Goal: Transaction & Acquisition: Purchase product/service

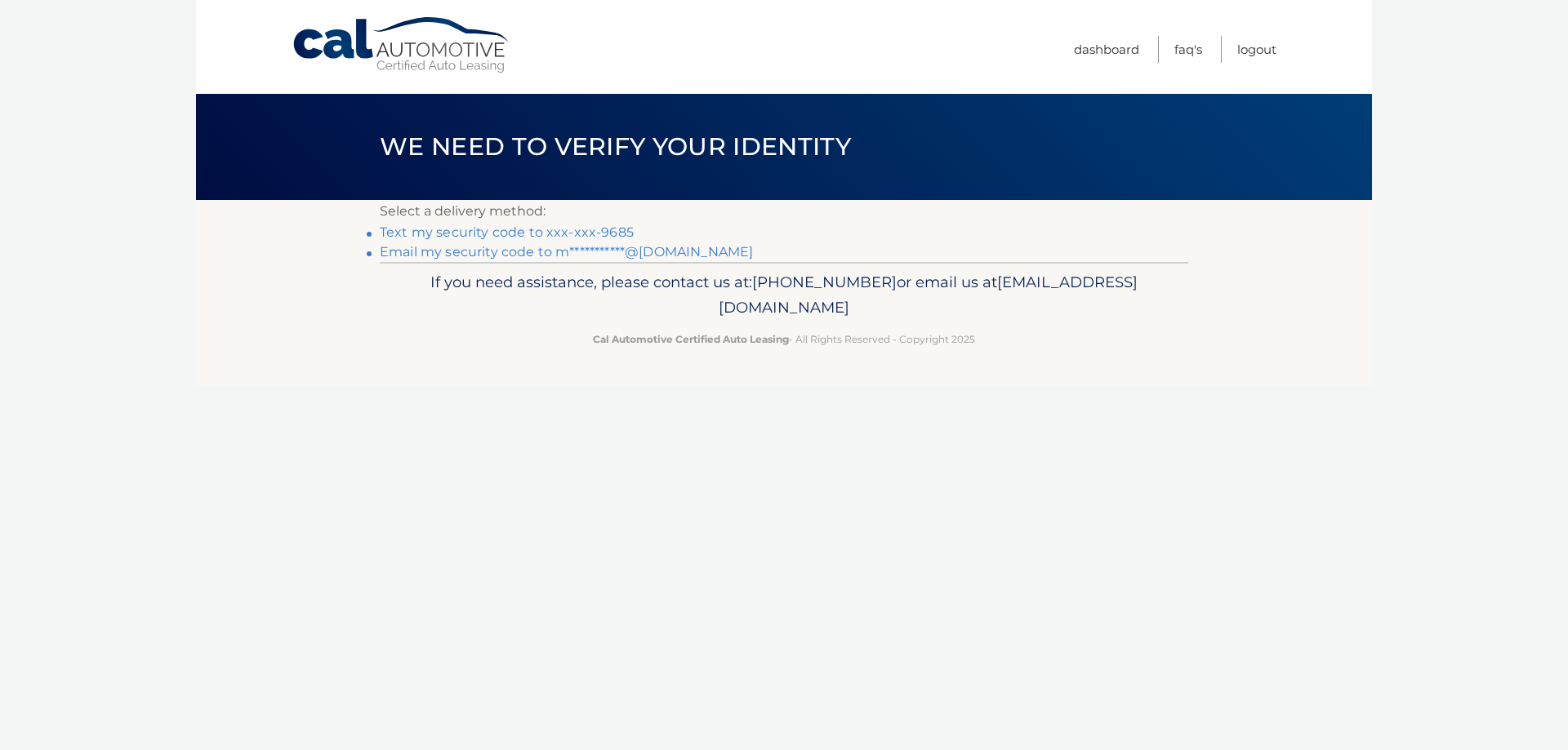
click at [589, 232] on link "Text my security code to xxx-xxx-9685" at bounding box center [507, 233] width 254 height 16
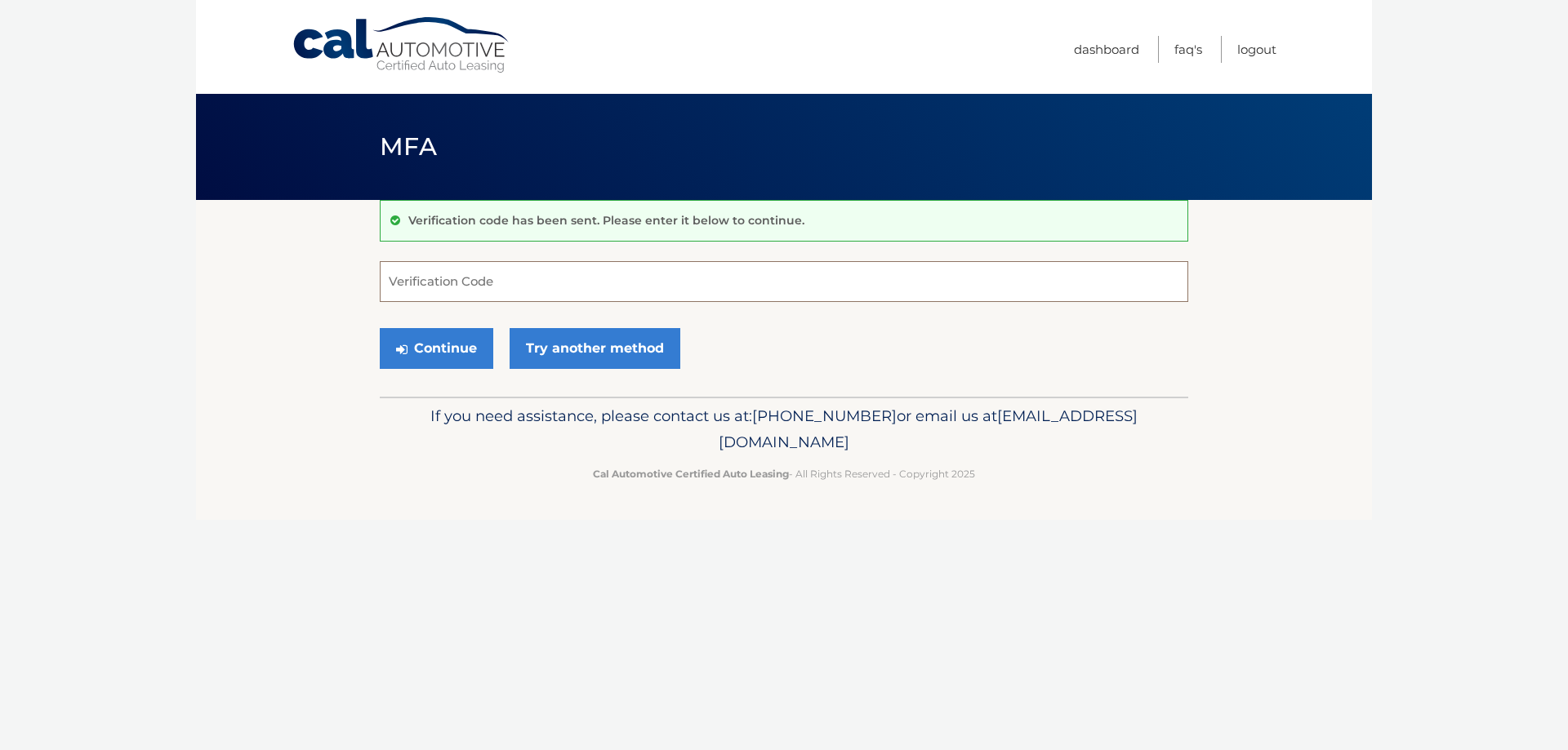
click at [545, 288] on input "Verification Code" at bounding box center [784, 281] width 809 height 40
type input "120684"
click at [460, 338] on button "Continue" at bounding box center [436, 348] width 113 height 40
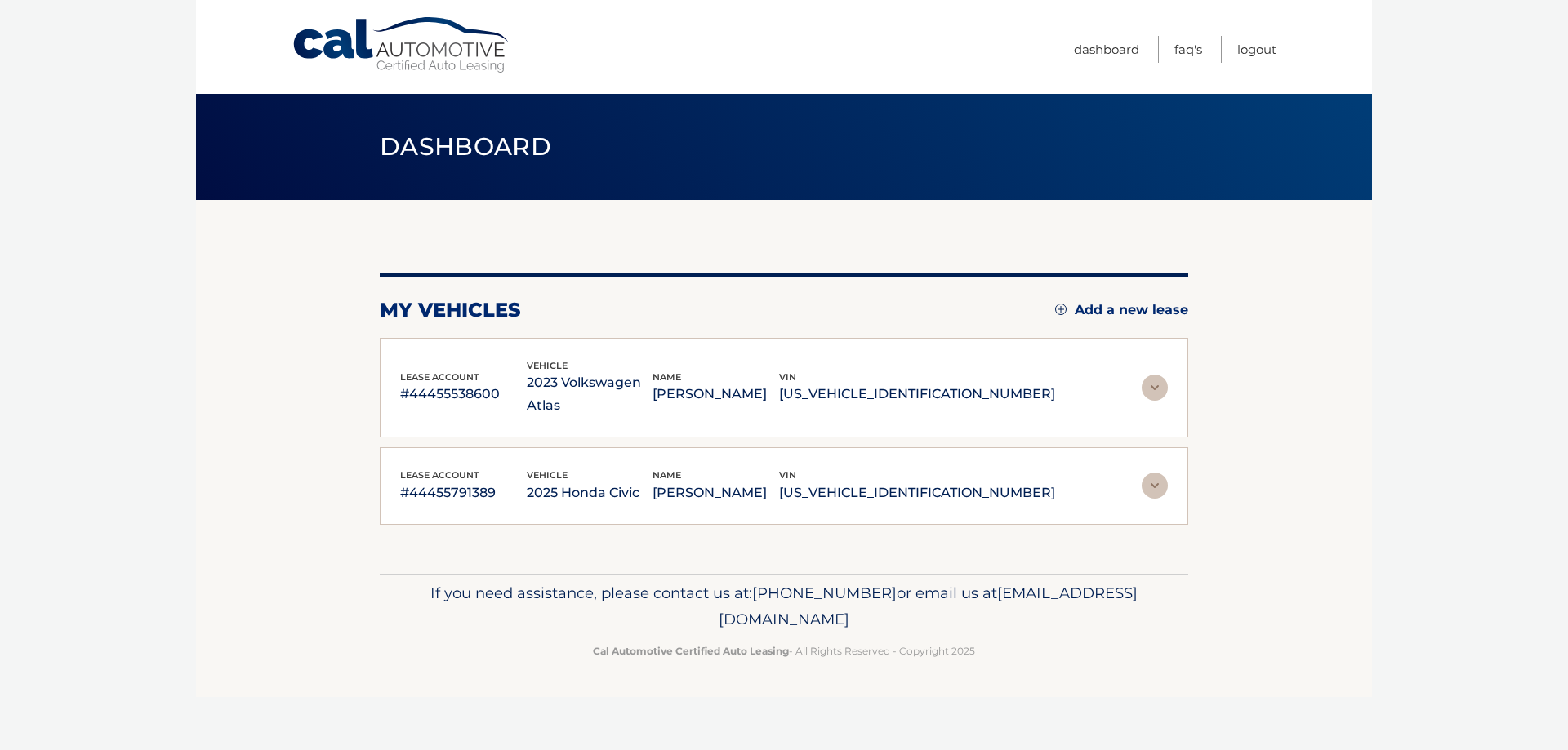
click at [1144, 375] on img at bounding box center [1155, 387] width 27 height 27
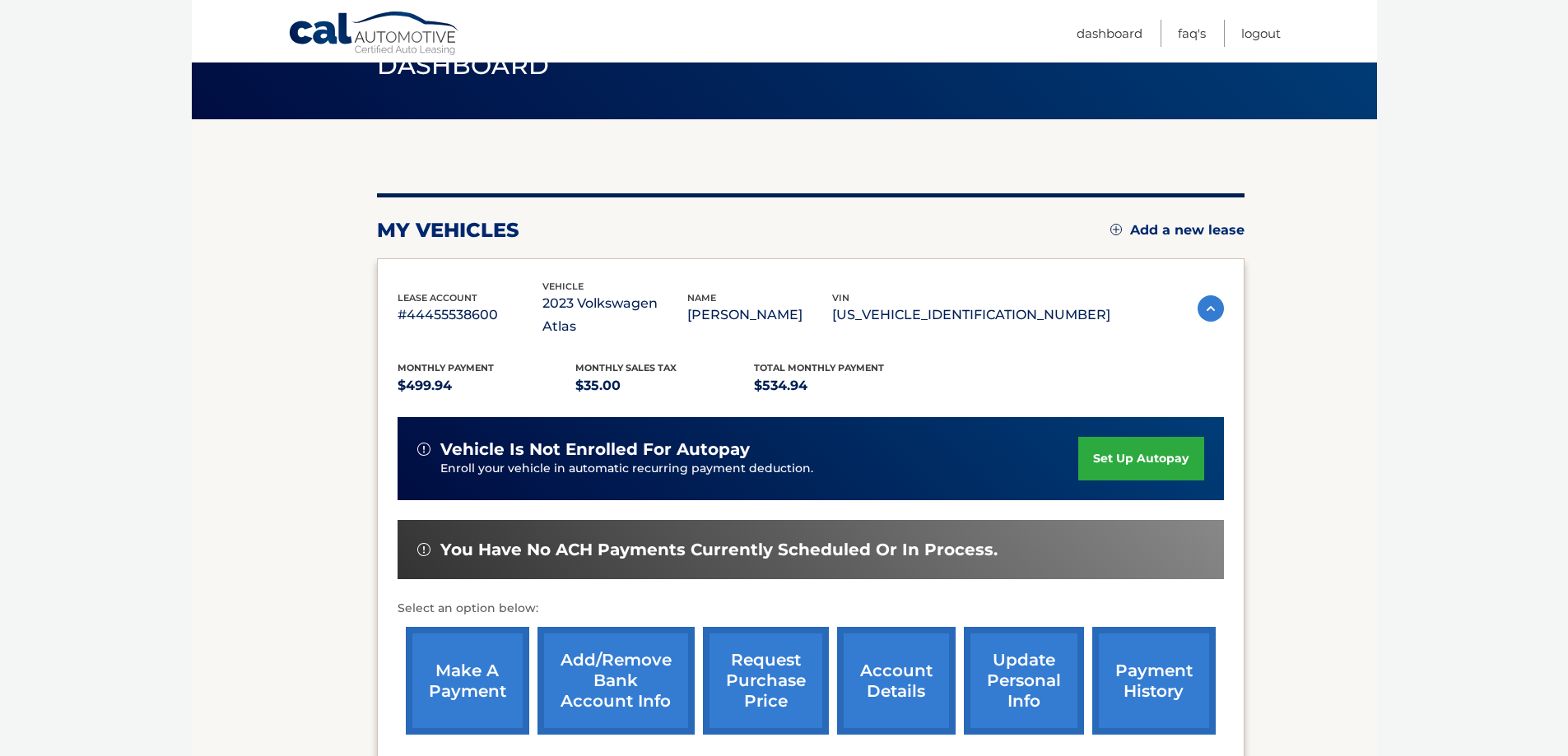
scroll to position [246, 0]
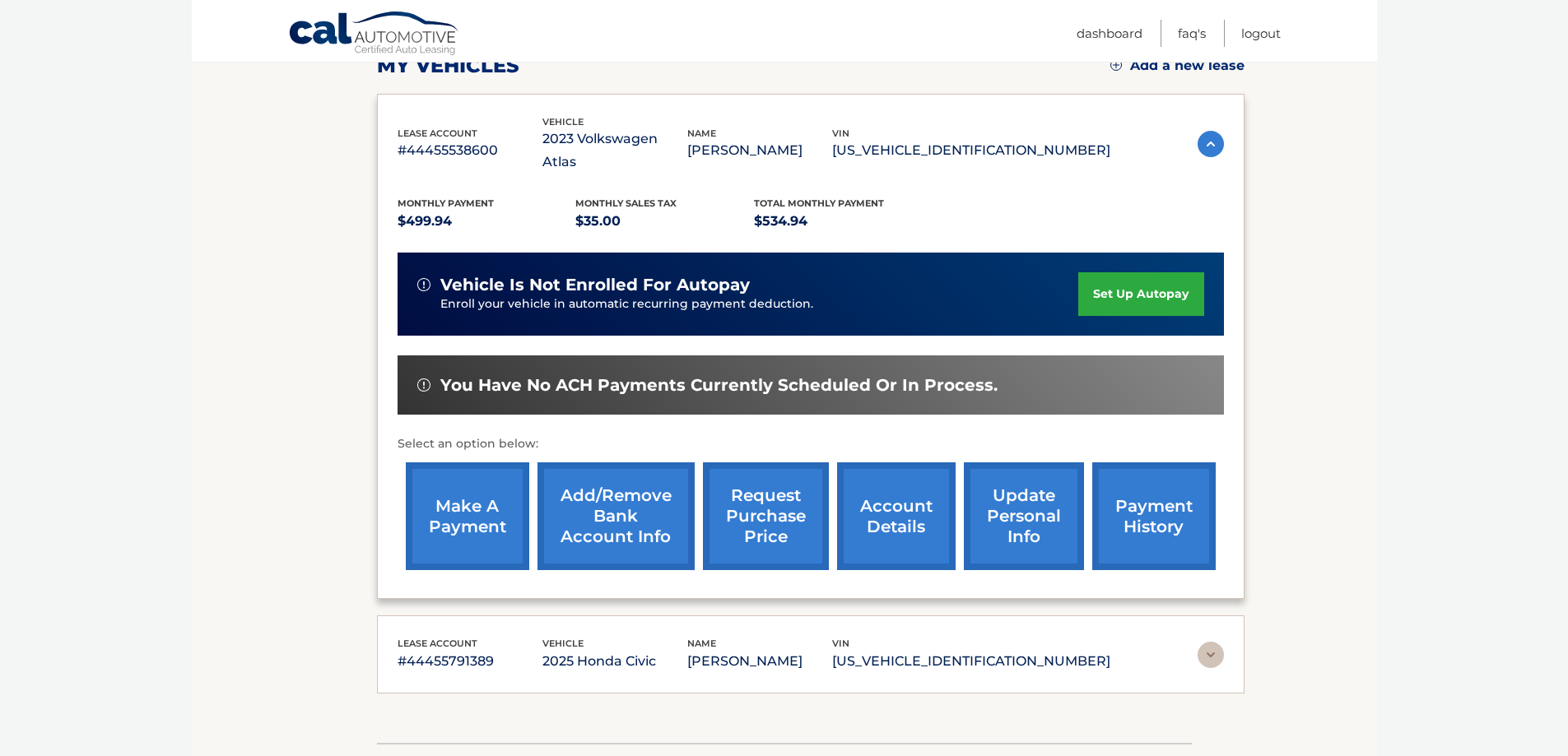
click at [468, 503] on link "make a payment" at bounding box center [467, 517] width 123 height 108
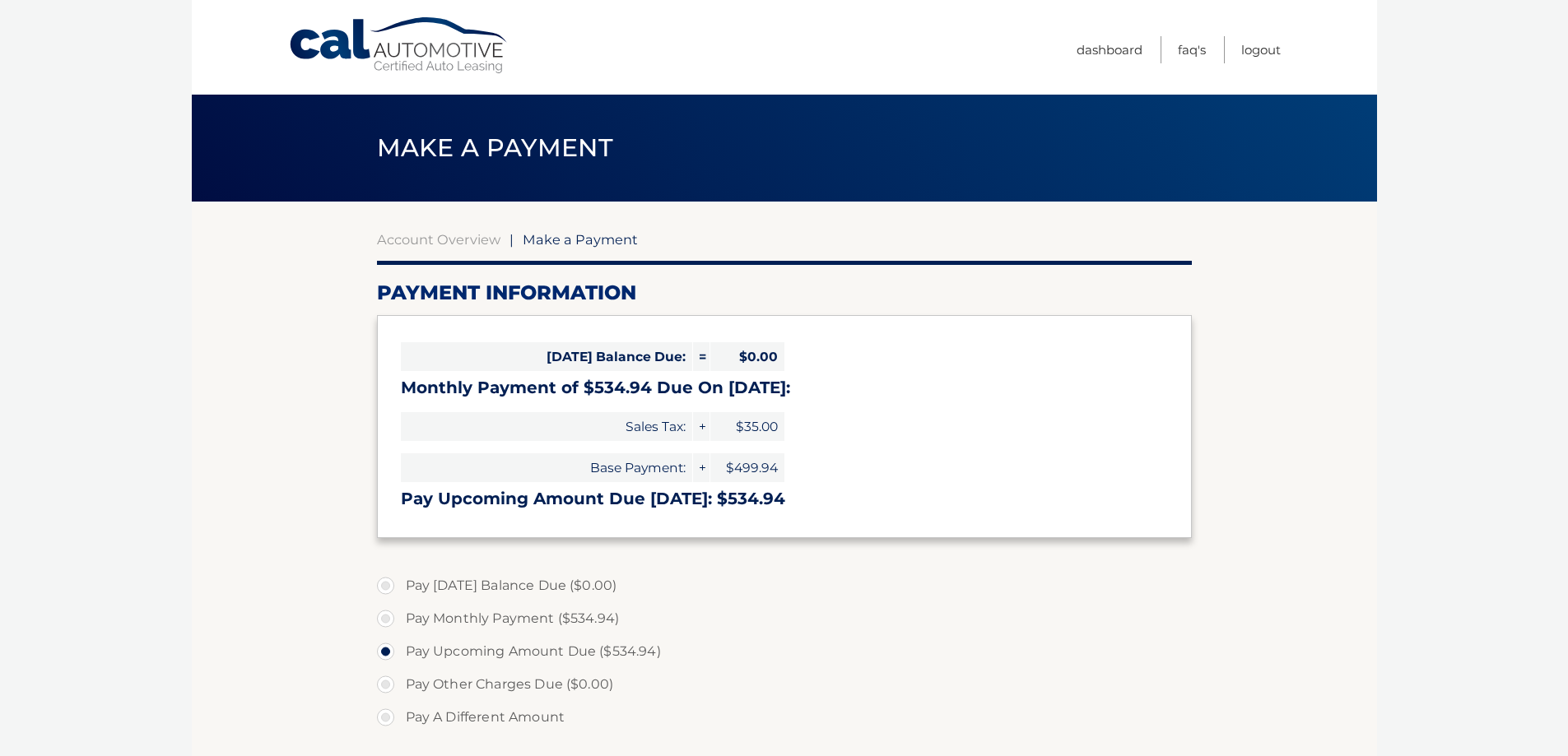
select select "ZjI2NWFkNmMtY2NkOC00Yzc4LWFhNDktM2UwZDlmYjJiNzVm"
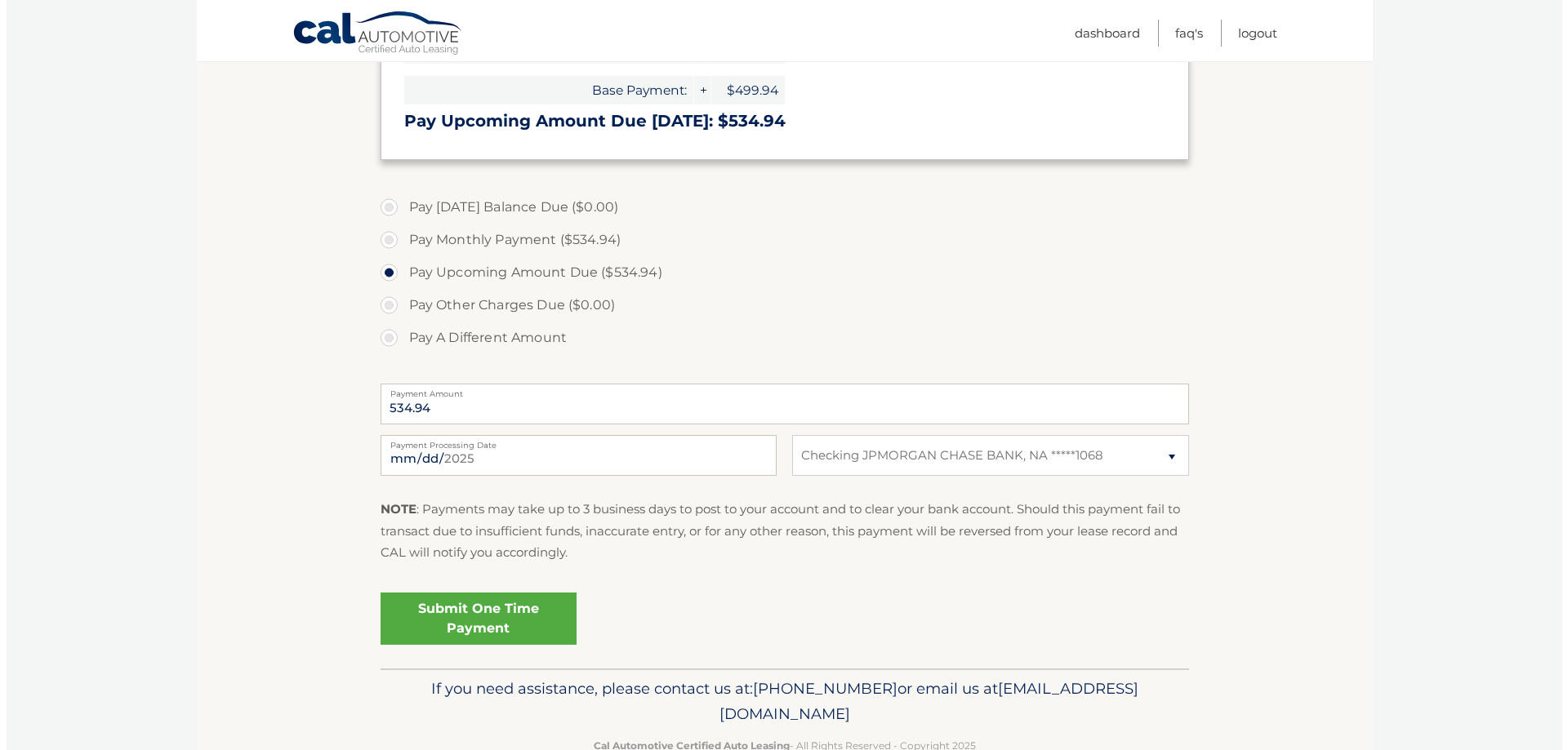
scroll to position [408, 0]
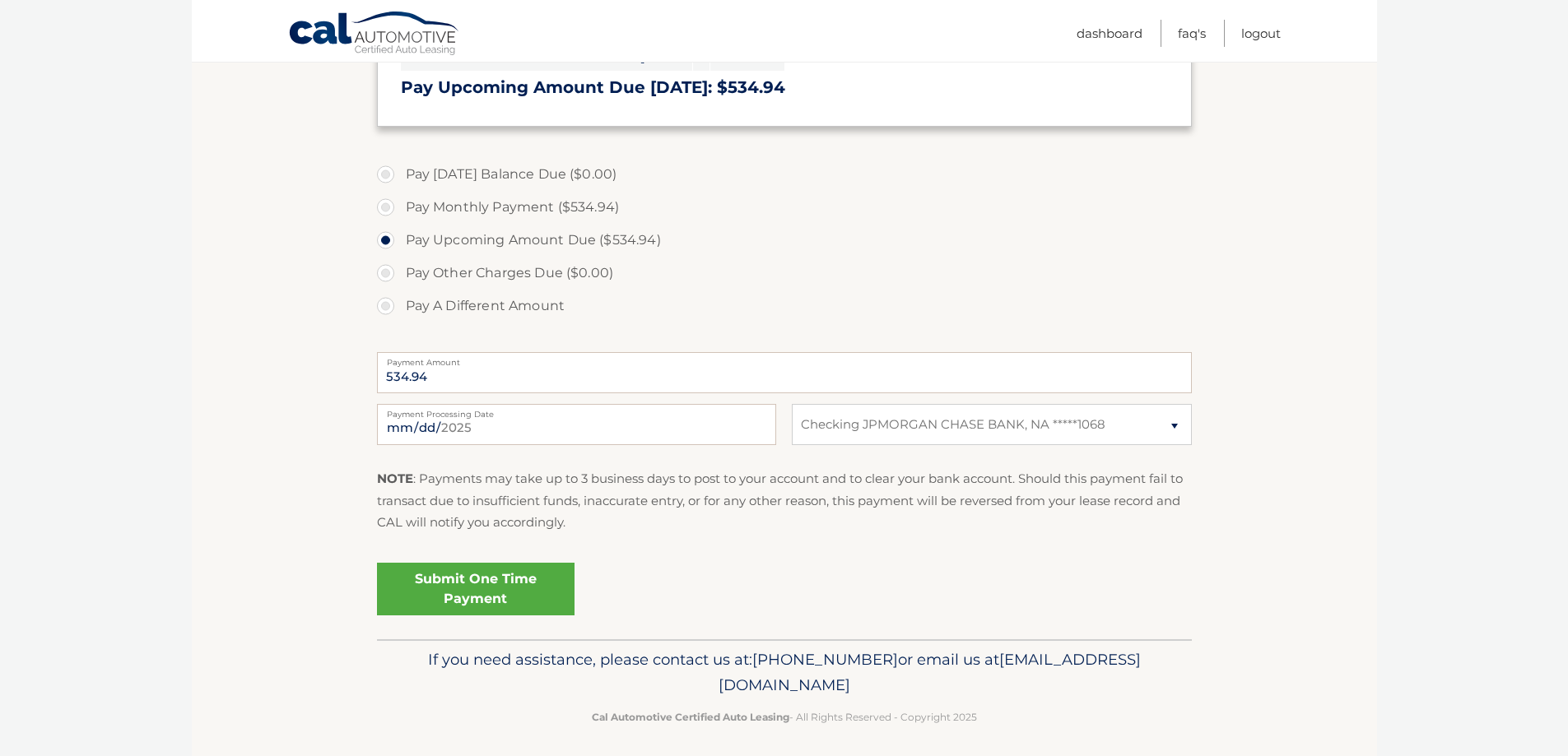
click at [487, 579] on link "Submit One Time Payment" at bounding box center [475, 589] width 198 height 53
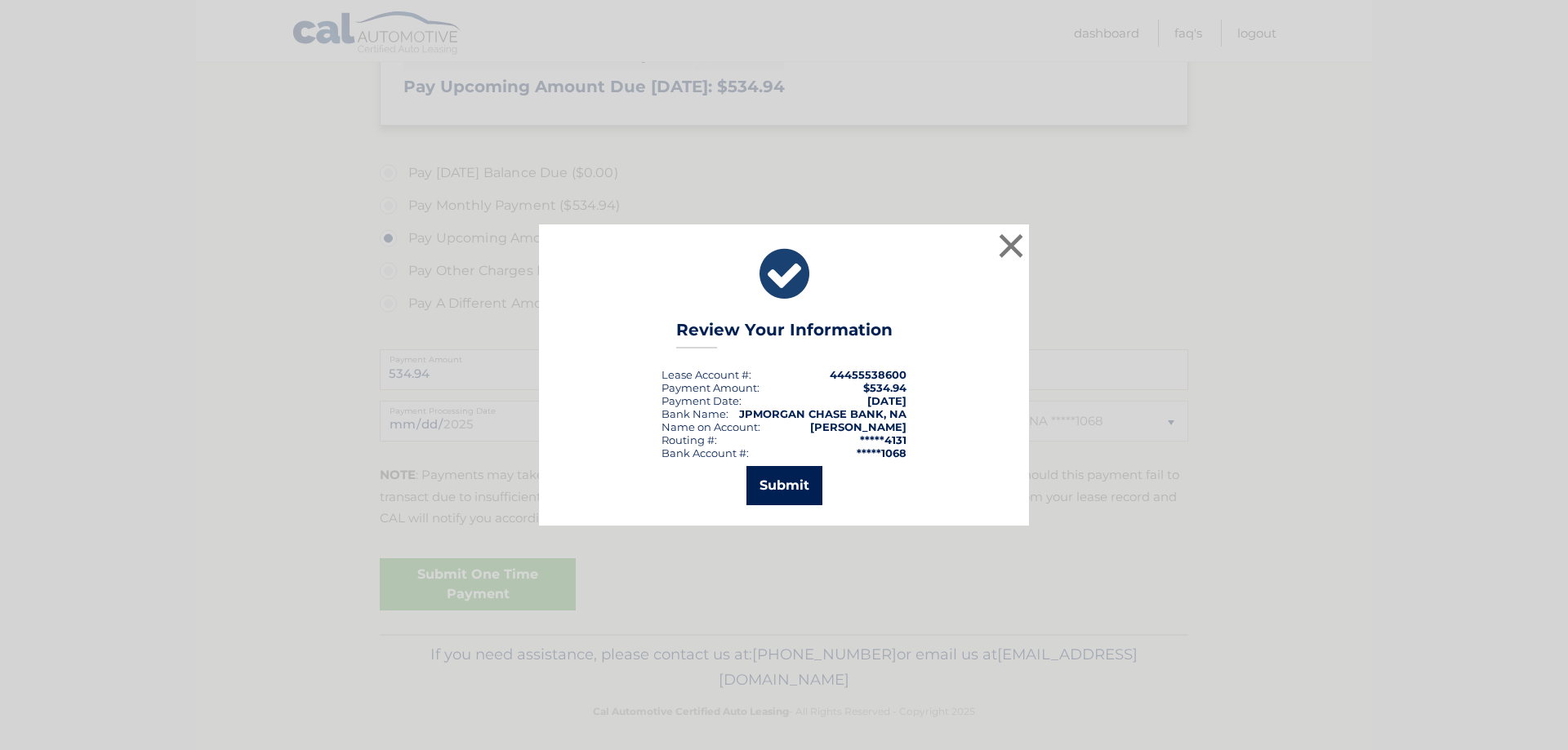
click at [791, 496] on button "Submit" at bounding box center [784, 486] width 76 height 39
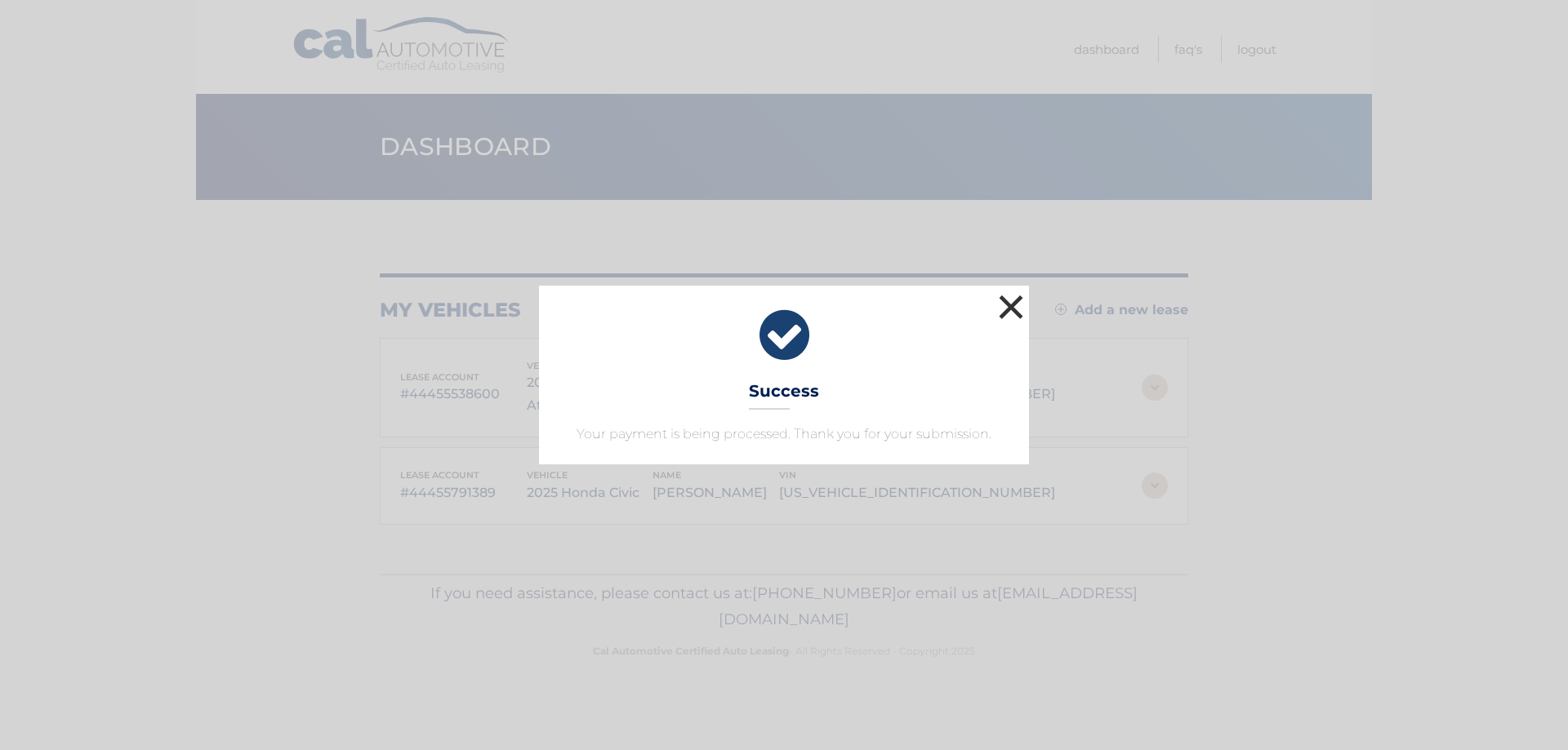
click at [999, 293] on button "×" at bounding box center [1011, 307] width 33 height 33
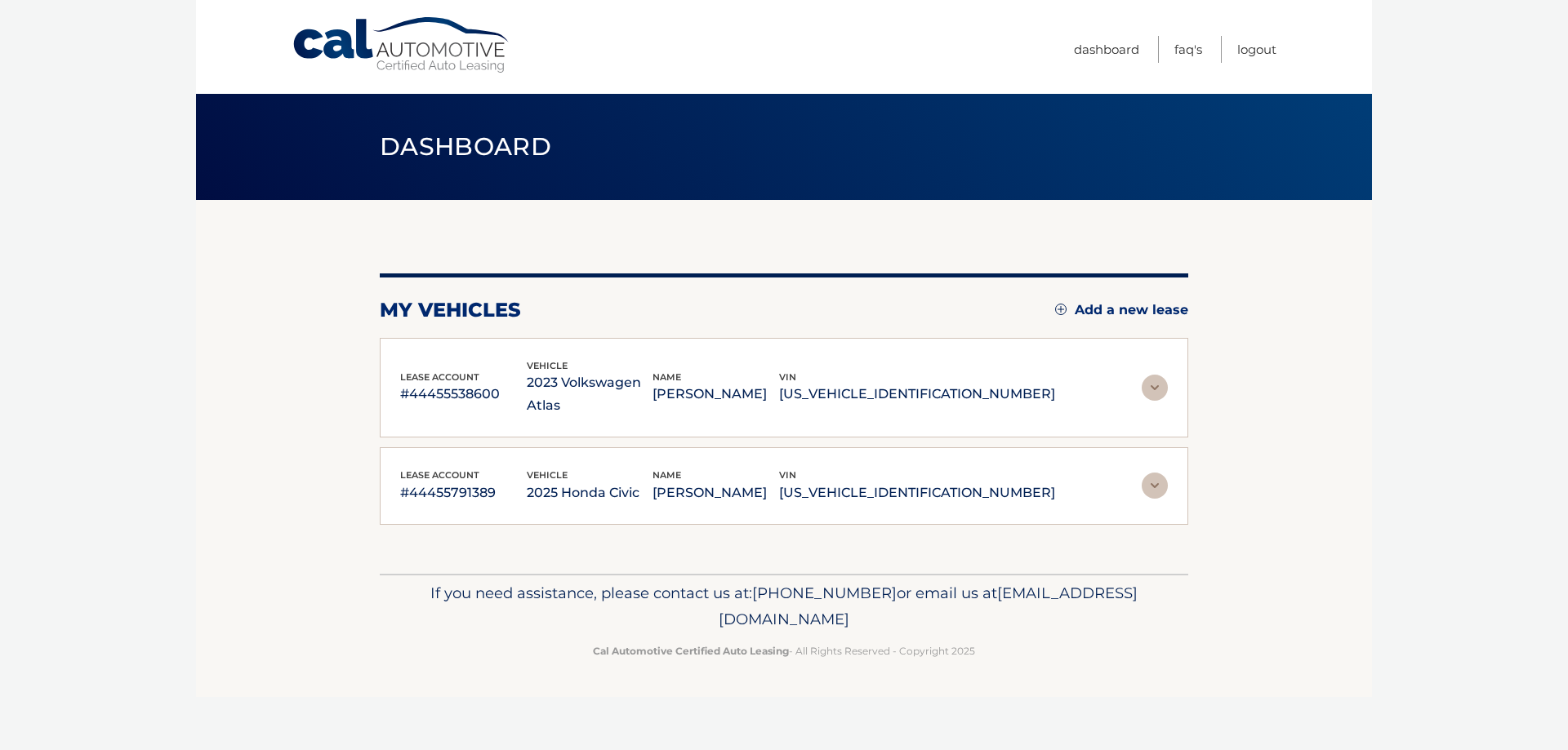
click at [1169, 468] on div "lease account #44455791389 vehicle 2025 Honda Civic name MICHAEL INZA vin 2HGFE…" at bounding box center [784, 486] width 809 height 78
click at [1157, 473] on img at bounding box center [1155, 486] width 27 height 27
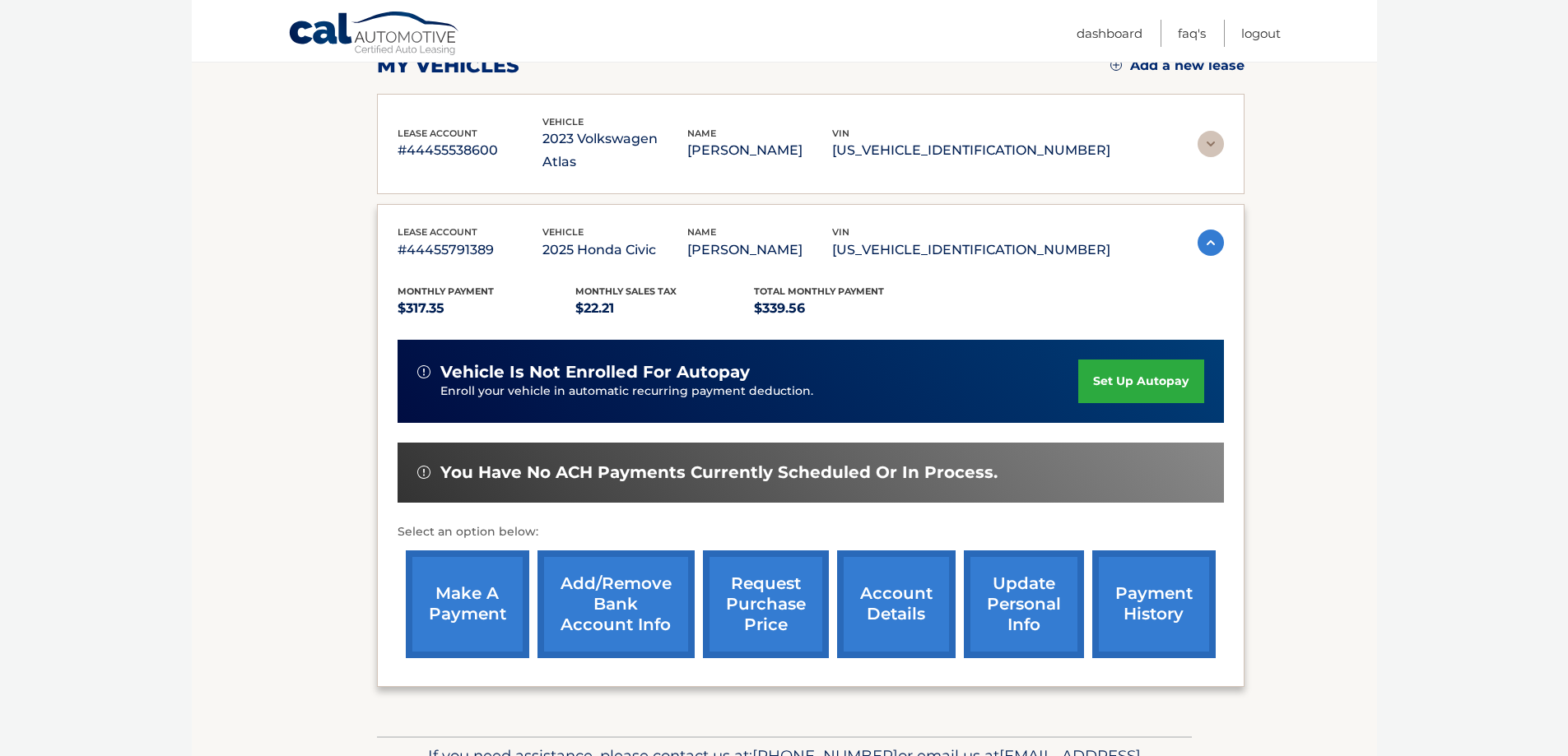
scroll to position [329, 0]
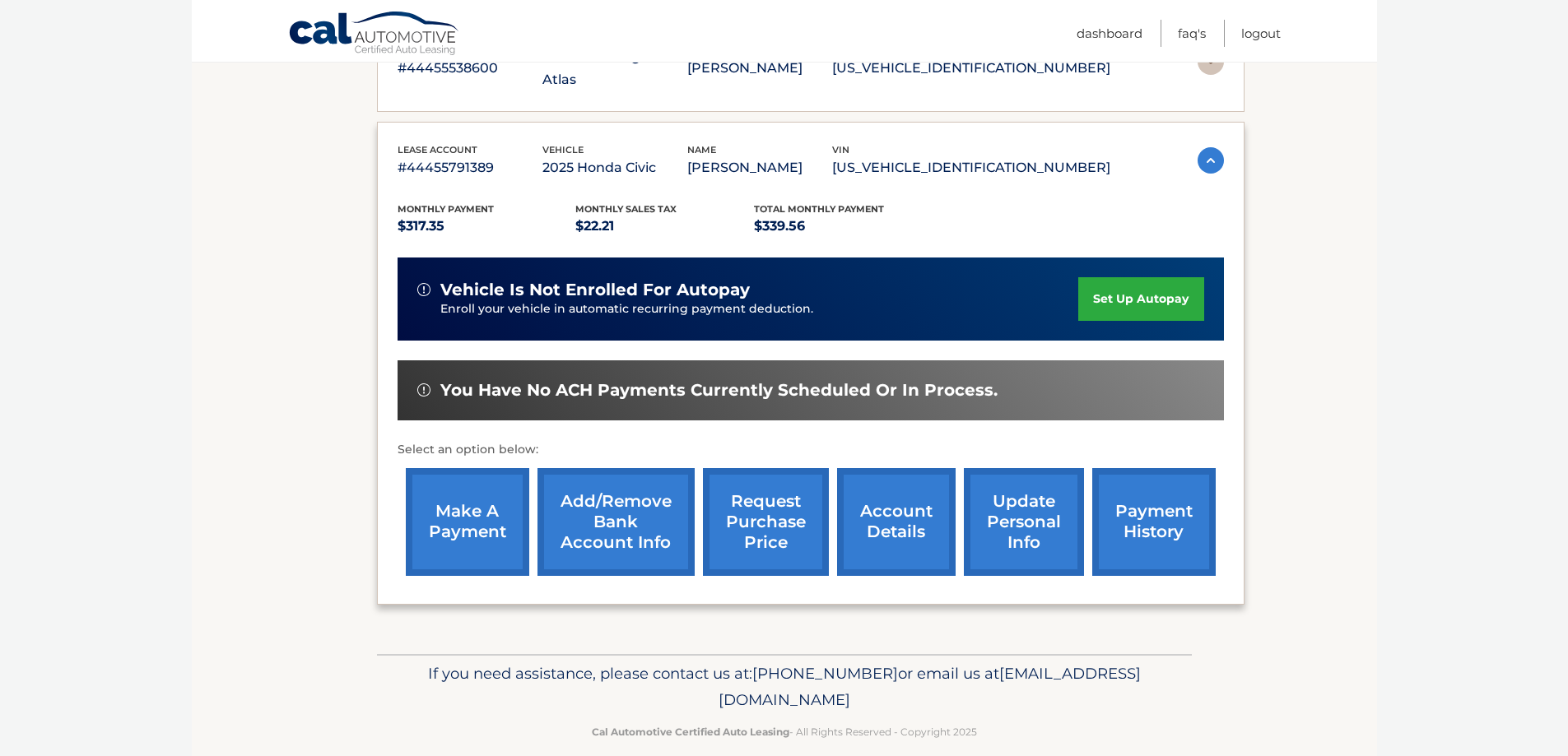
click at [482, 499] on link "make a payment" at bounding box center [467, 522] width 123 height 108
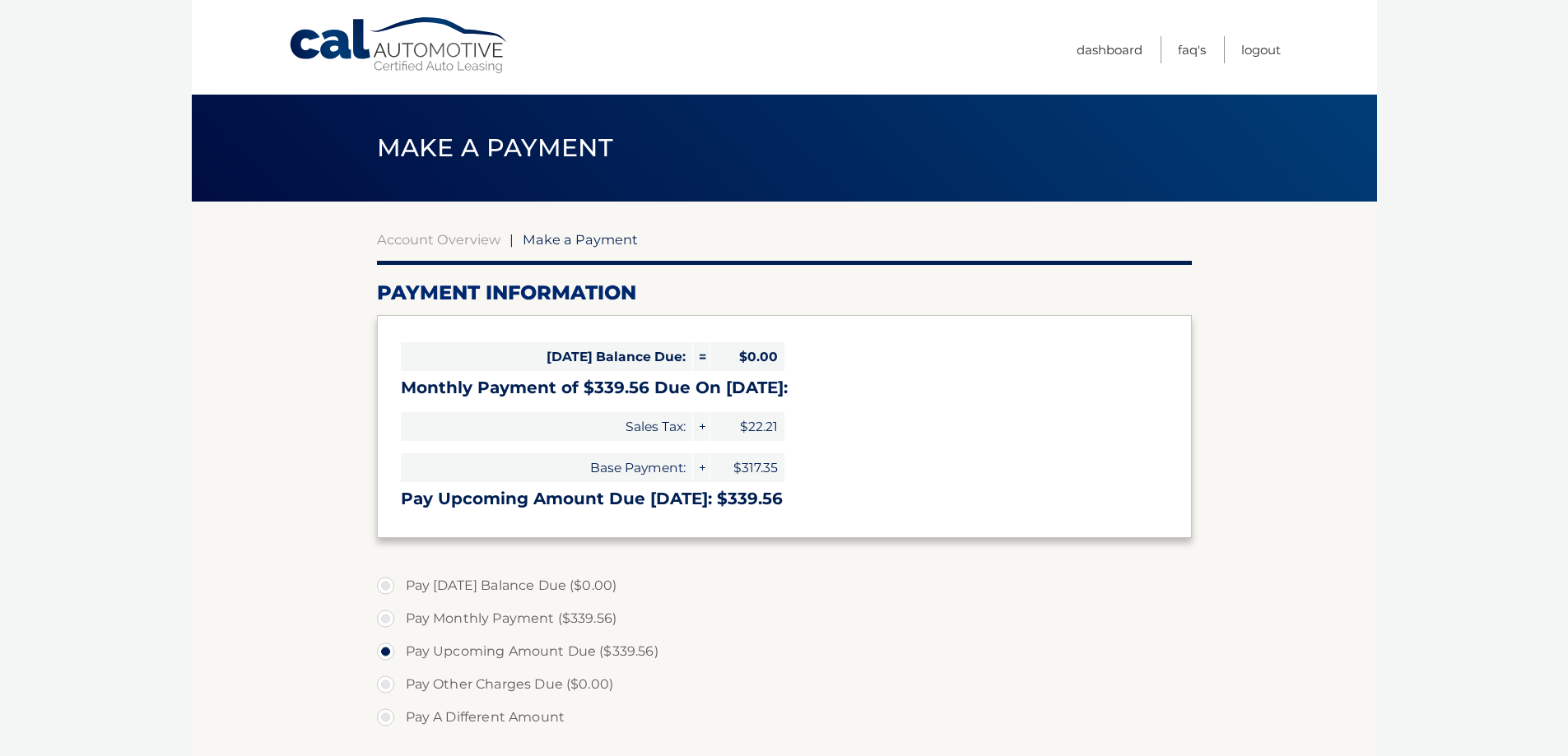
select select "MWFlZmI1ODEtMjE2NS00NmI4LTgxODQtMjg3NzkxNTAzZjgz"
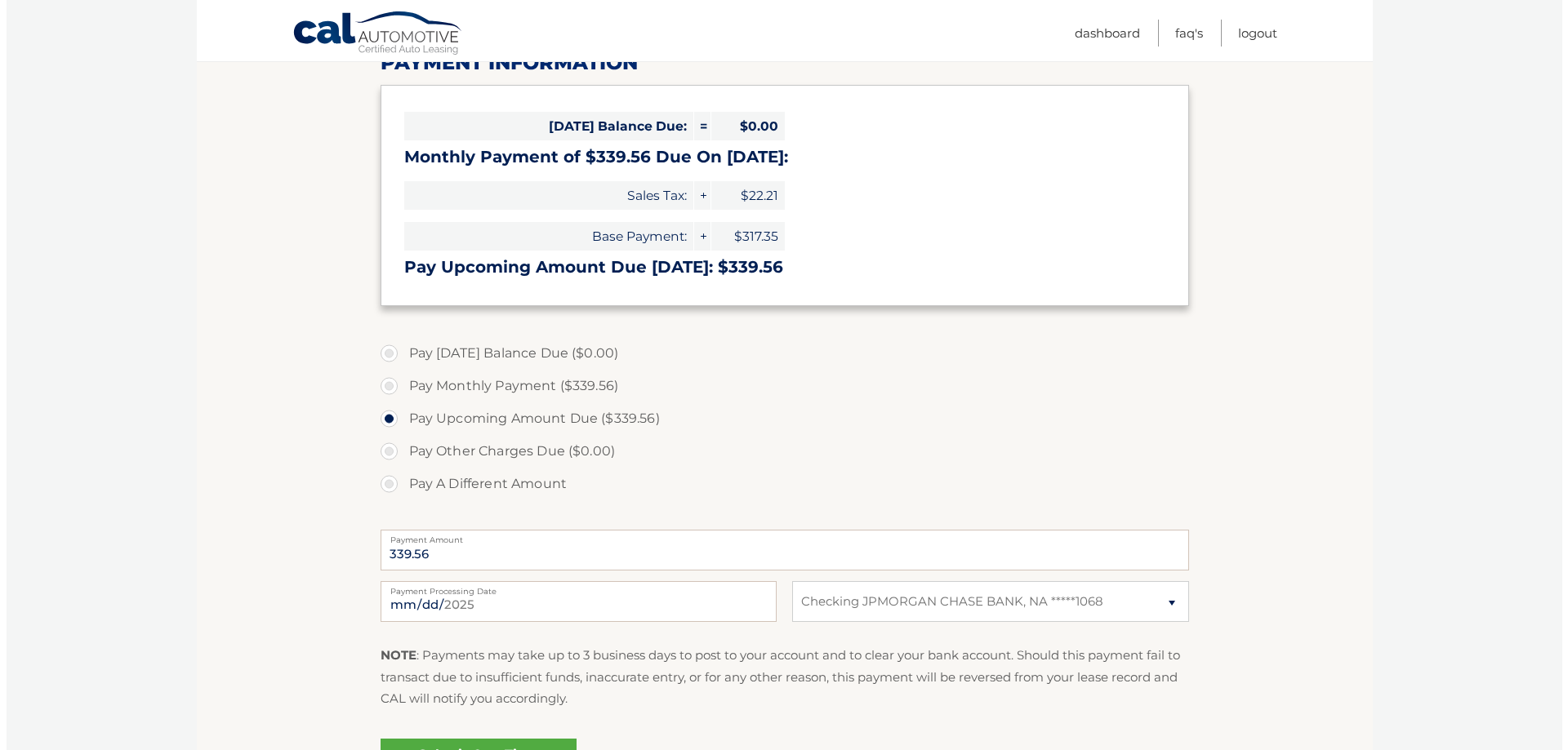
scroll to position [326, 0]
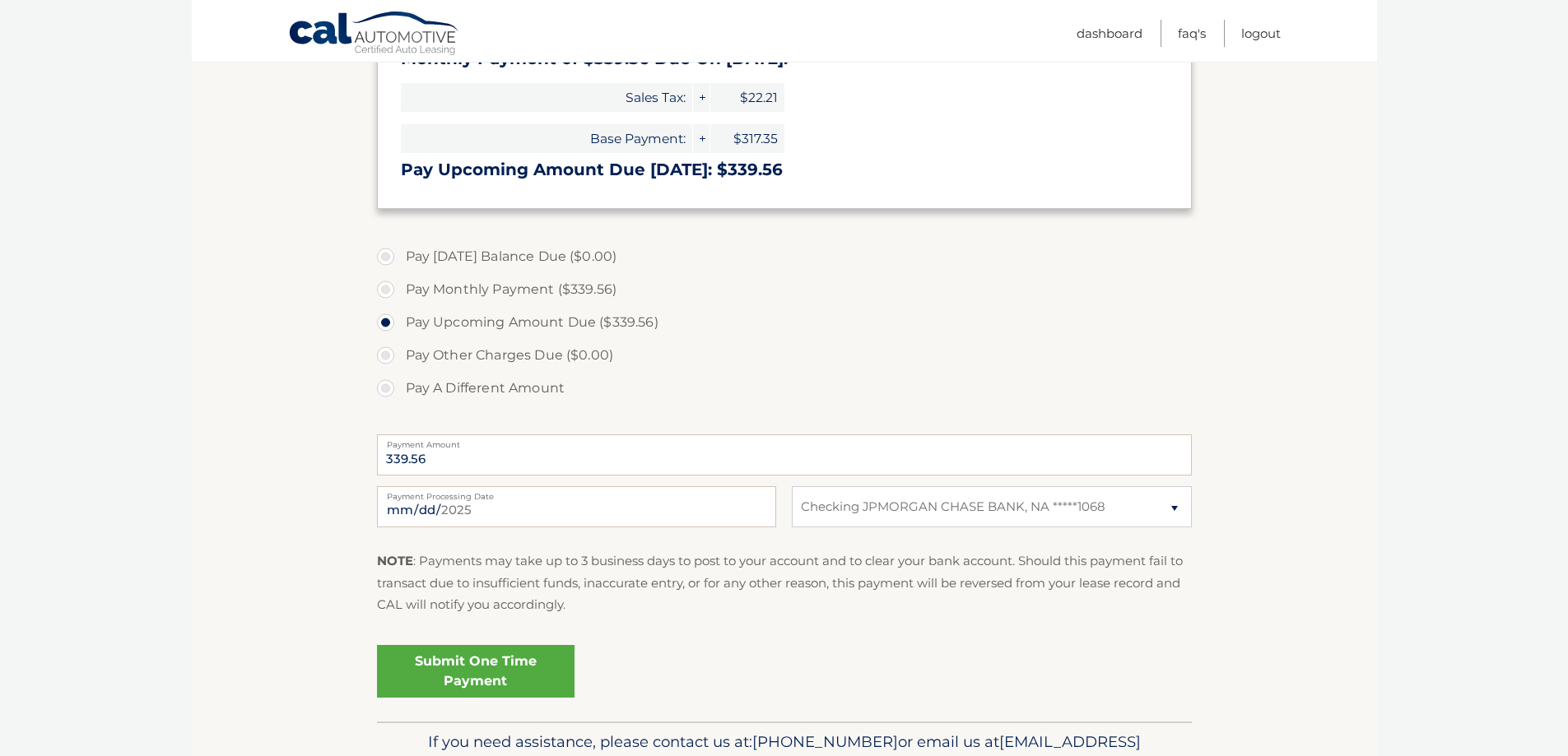
click at [458, 662] on link "Submit One Time Payment" at bounding box center [475, 671] width 198 height 53
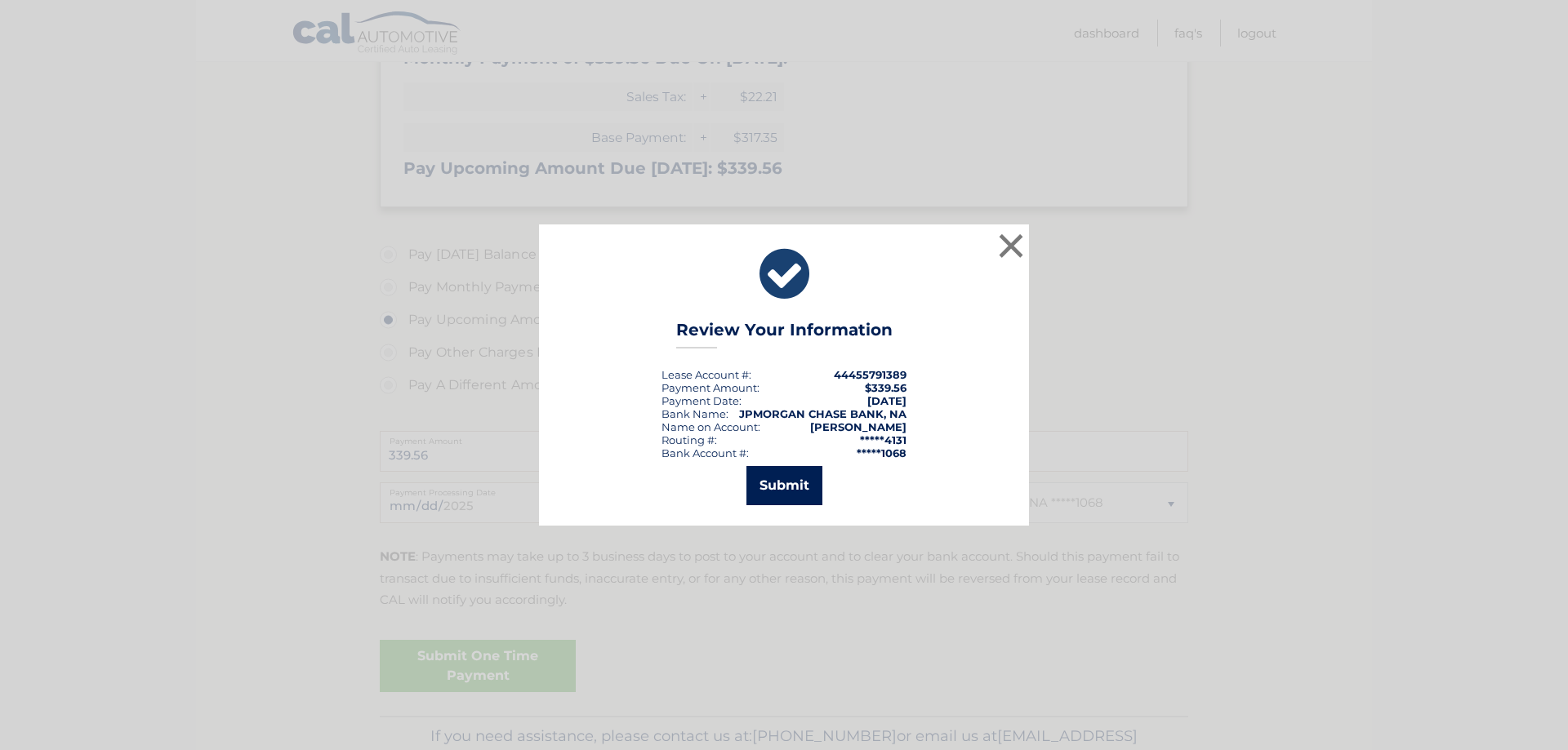
click at [768, 483] on button "Submit" at bounding box center [784, 486] width 76 height 39
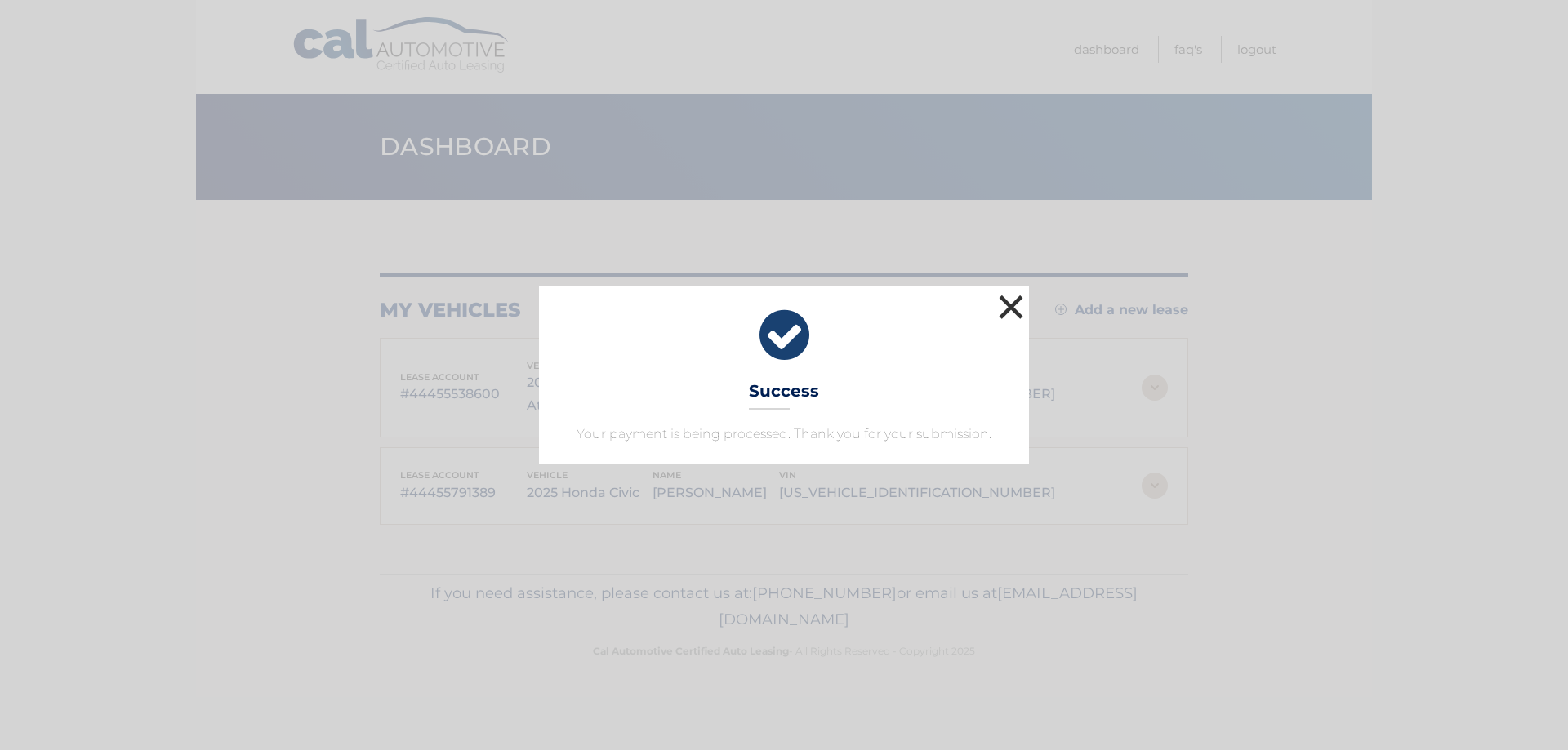
click at [1003, 307] on button "×" at bounding box center [1011, 307] width 33 height 33
